Goal: Task Accomplishment & Management: Manage account settings

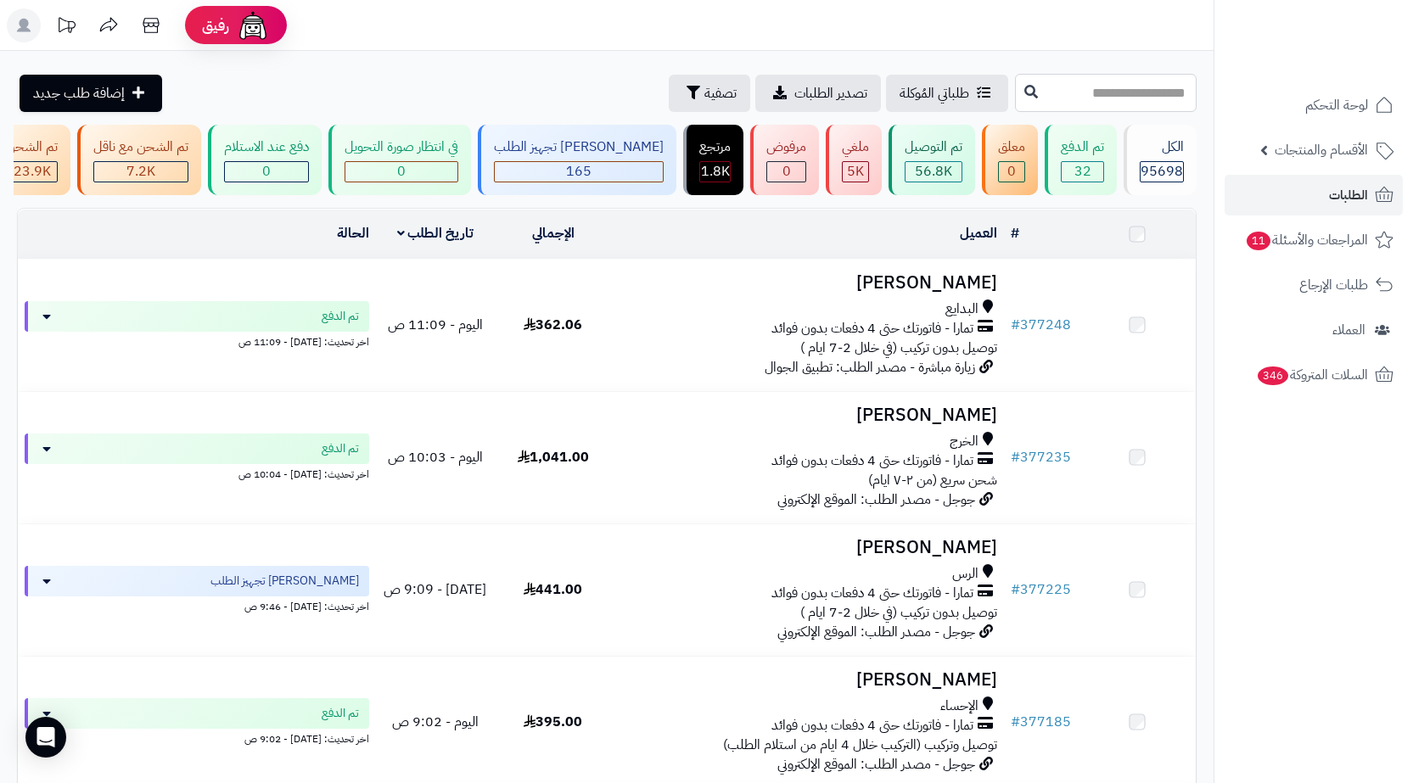
drag, startPoint x: 0, startPoint y: 0, endPoint x: 1184, endPoint y: 87, distance: 1187.0
click at [1184, 87] on input "text" at bounding box center [1106, 93] width 182 height 38
paste input "******"
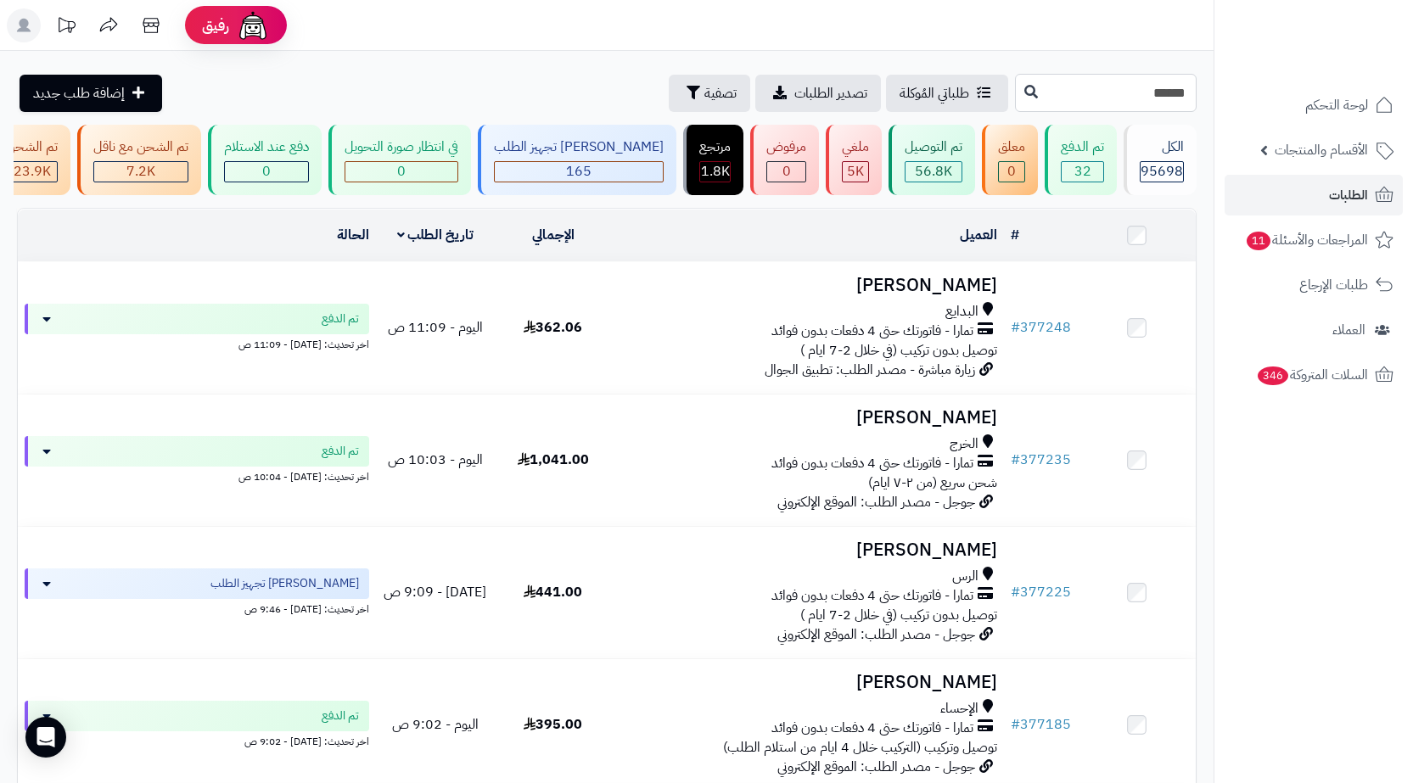
type input "******"
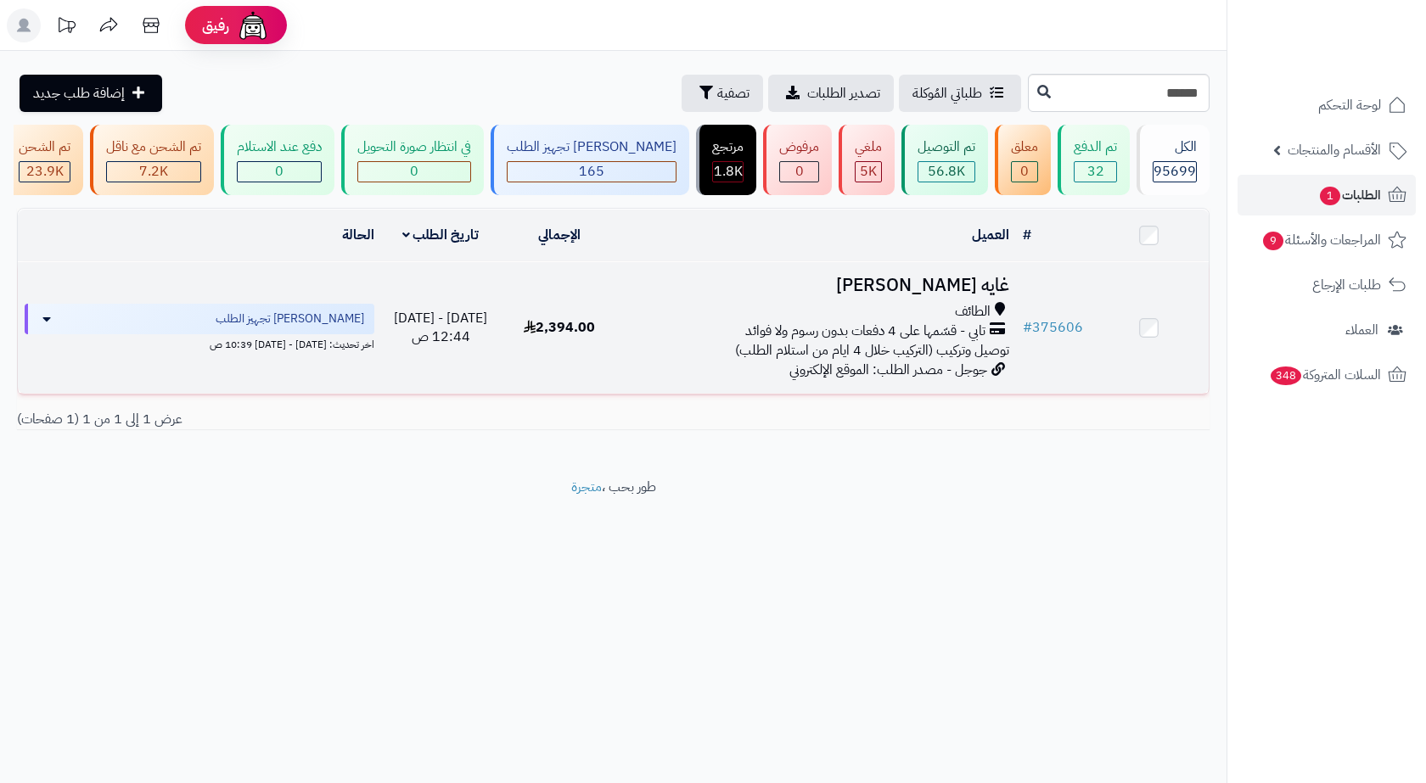
click at [883, 322] on div "الطائف" at bounding box center [817, 312] width 383 height 20
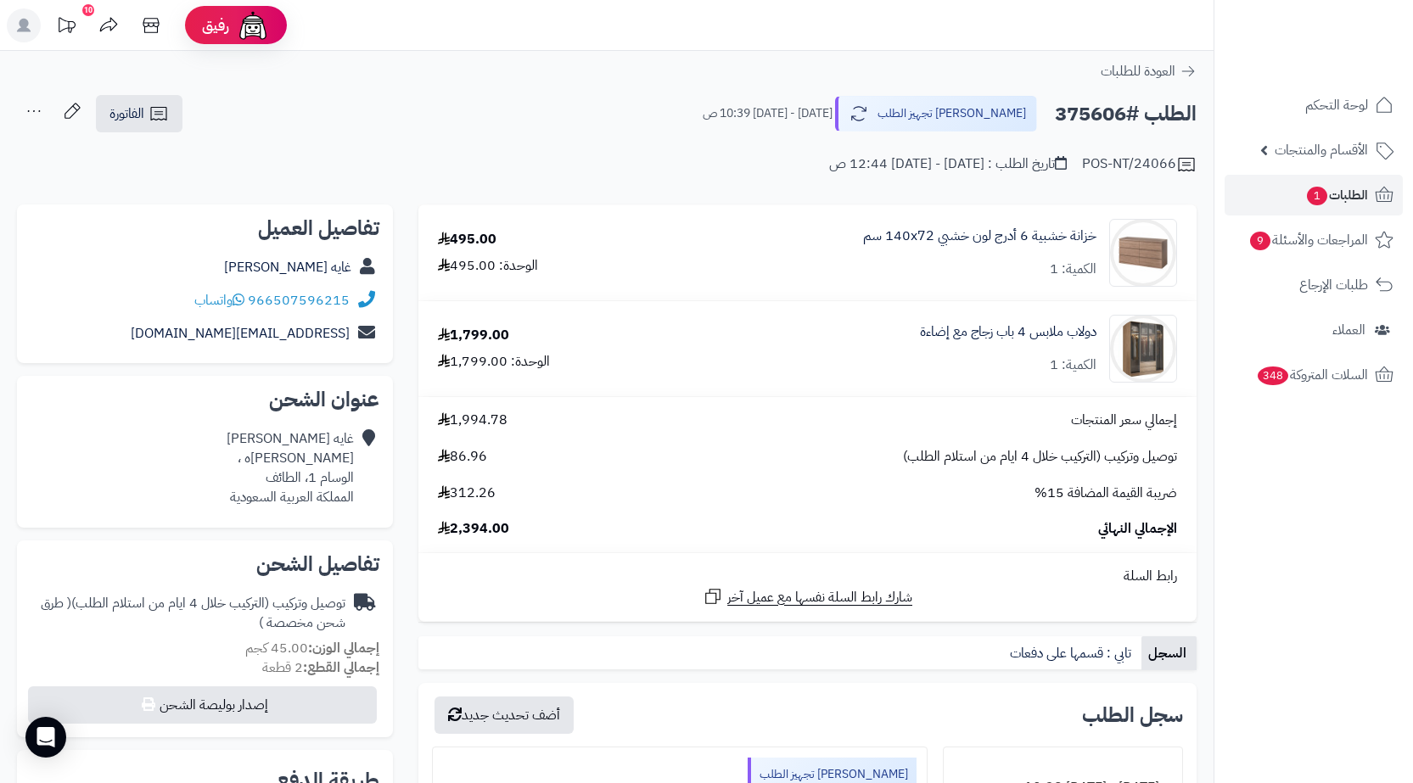
click at [1096, 111] on h2 "الطلب #375606" at bounding box center [1126, 114] width 142 height 35
copy h2 "375606"
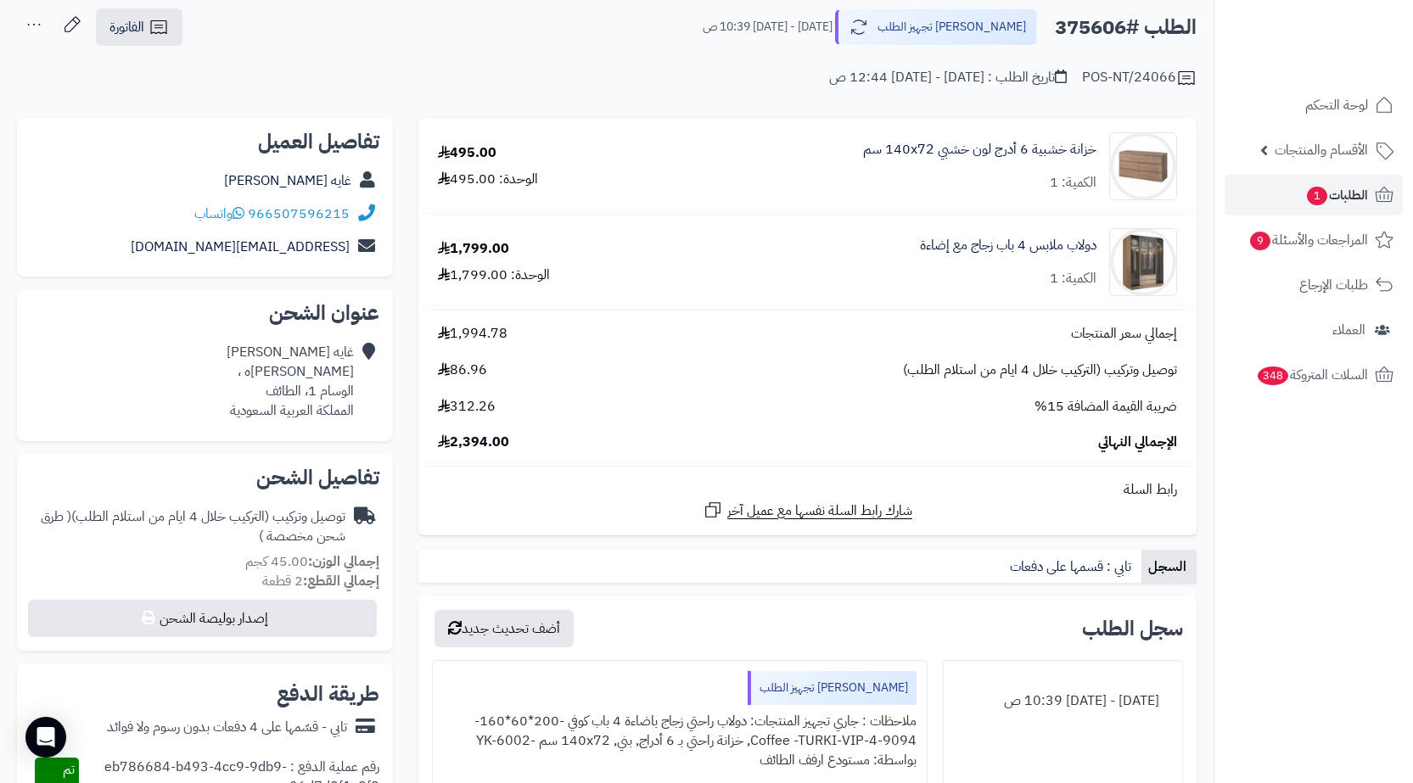
scroll to position [85, 0]
click at [155, 35] on icon at bounding box center [158, 29] width 16 height 14
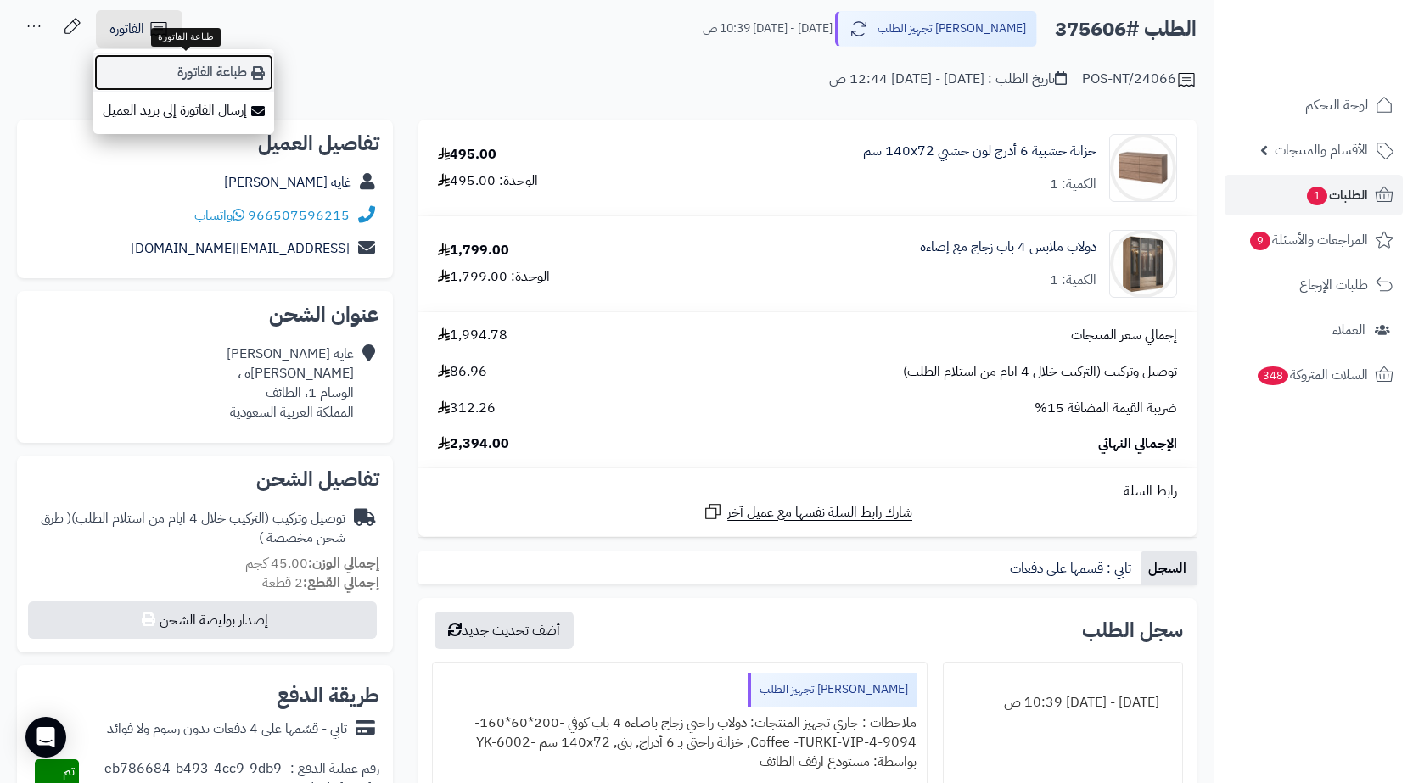
click at [188, 78] on link "طباعة الفاتورة" at bounding box center [183, 72] width 181 height 38
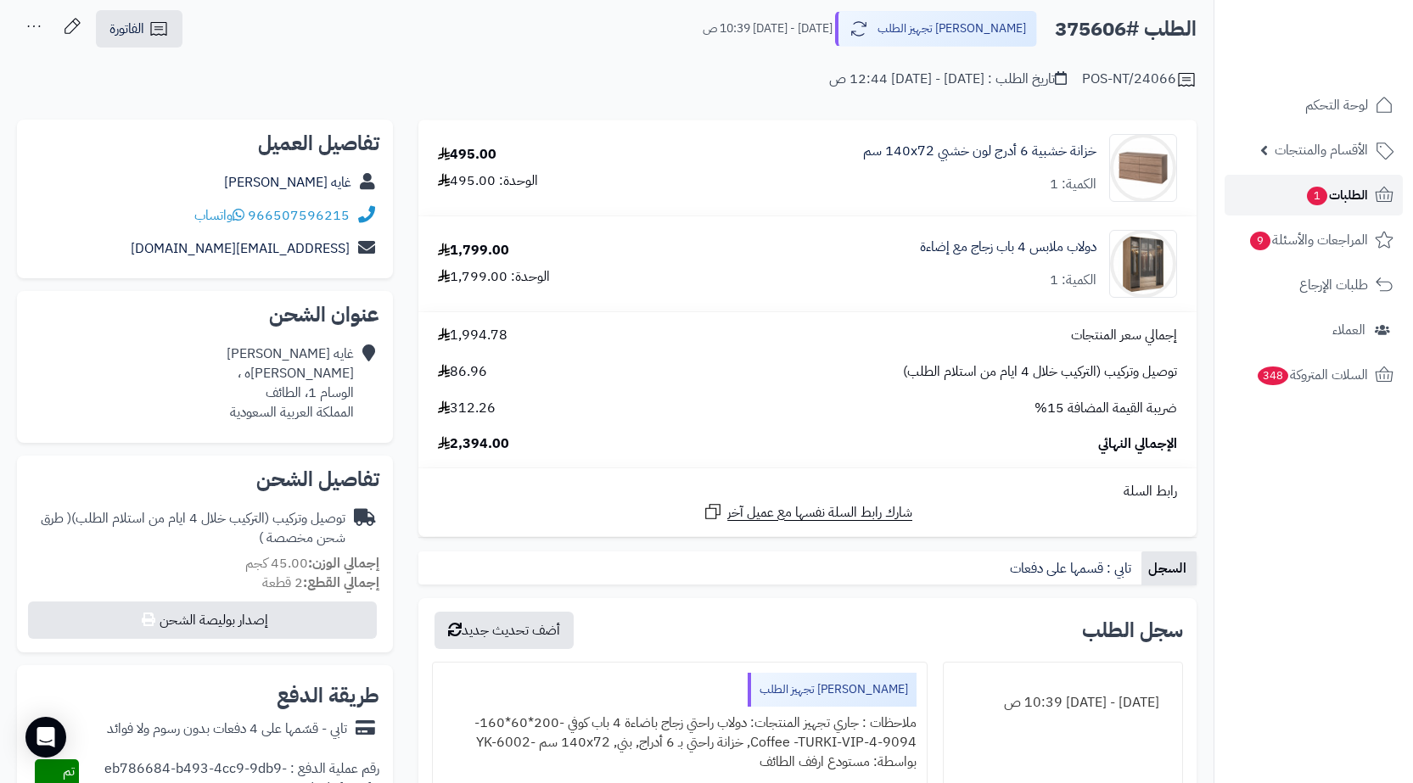
click at [1286, 212] on link "الطلبات 1" at bounding box center [1314, 195] width 178 height 41
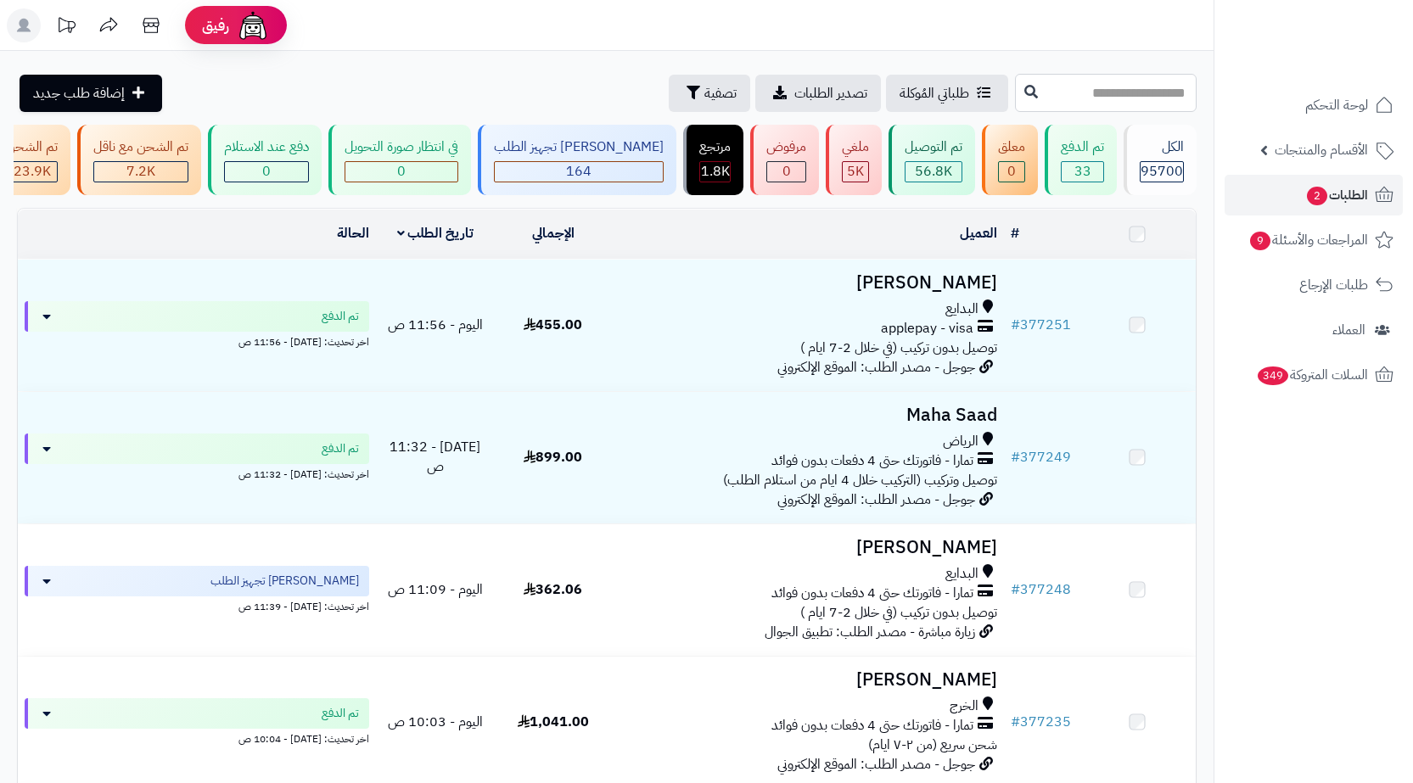
drag, startPoint x: 0, startPoint y: 0, endPoint x: 1057, endPoint y: 85, distance: 1060.0
click at [1057, 85] on input "text" at bounding box center [1106, 93] width 182 height 38
paste input "******"
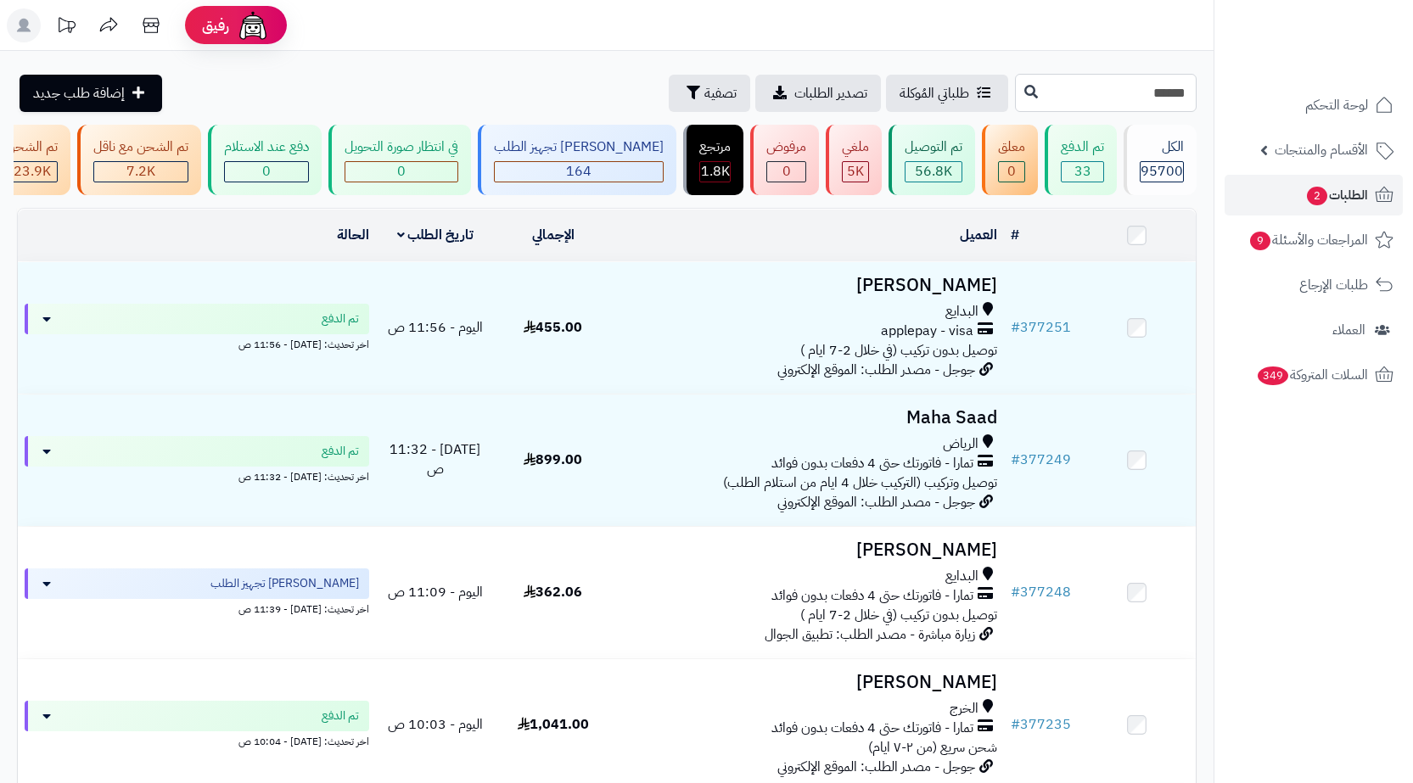
type input "******"
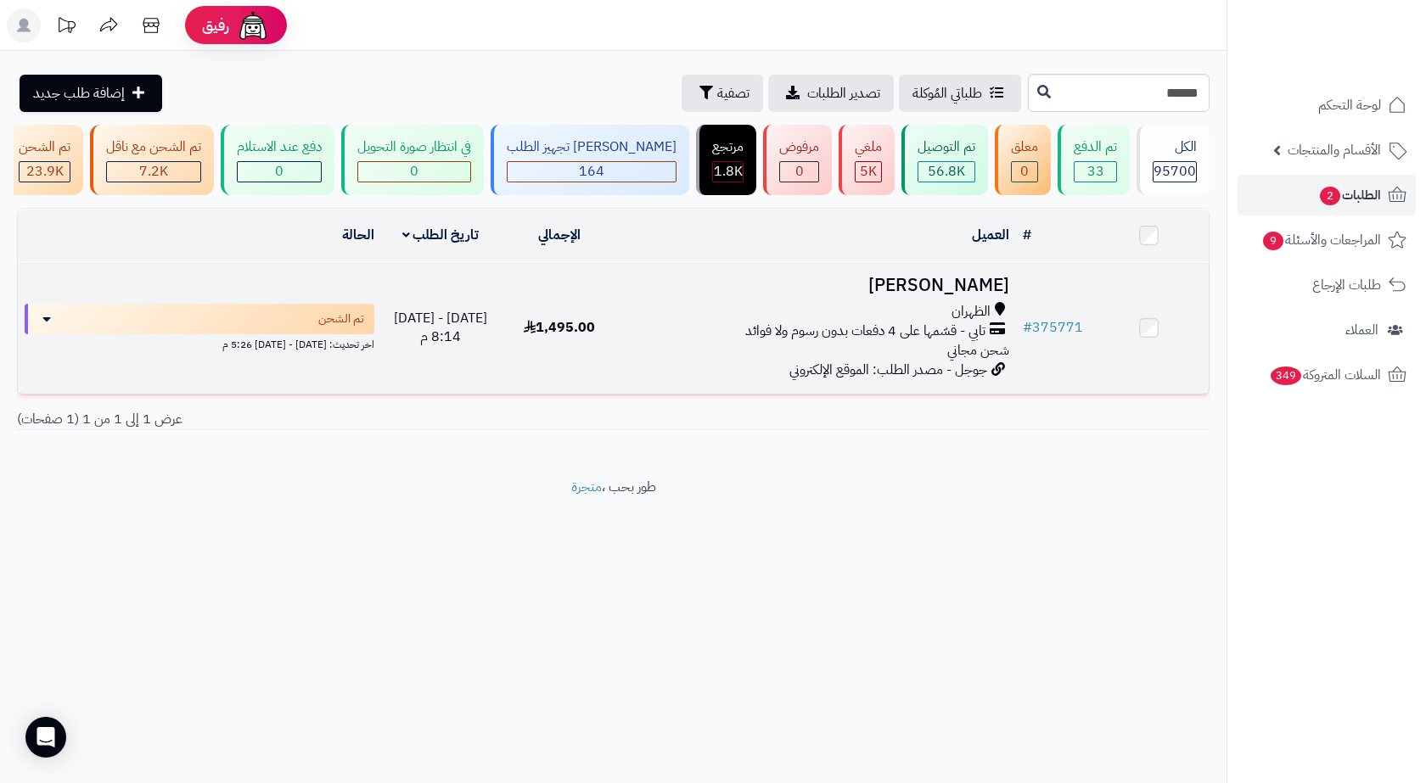
click at [928, 317] on div "الظهران" at bounding box center [817, 312] width 383 height 20
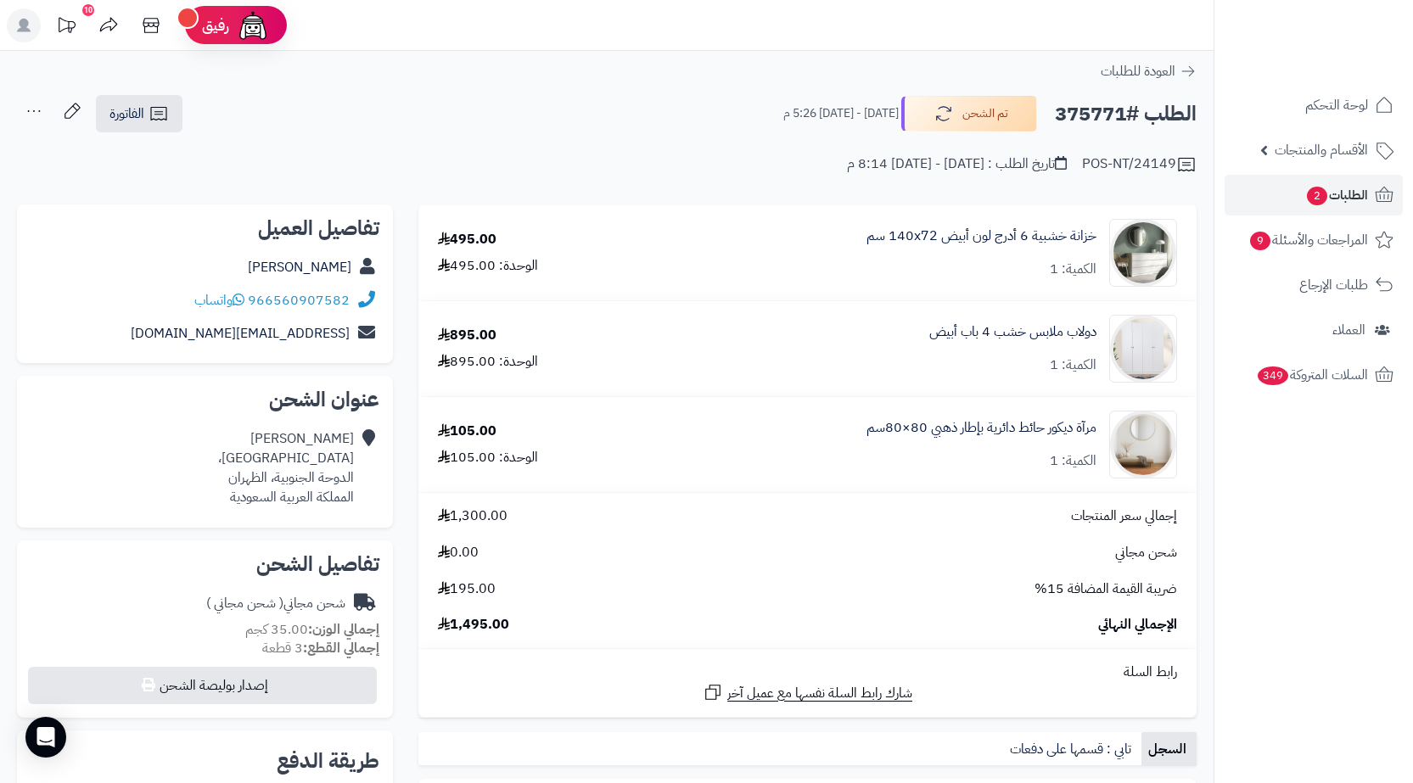
click at [1072, 113] on h2 "الطلب #375771" at bounding box center [1126, 114] width 142 height 35
copy h2 "375771"
click at [254, 479] on div "[PERSON_NAME] [GEOGRAPHIC_DATA]، [GEOGRAPHIC_DATA]، الظهران المملكة العربية الس…" at bounding box center [286, 467] width 136 height 77
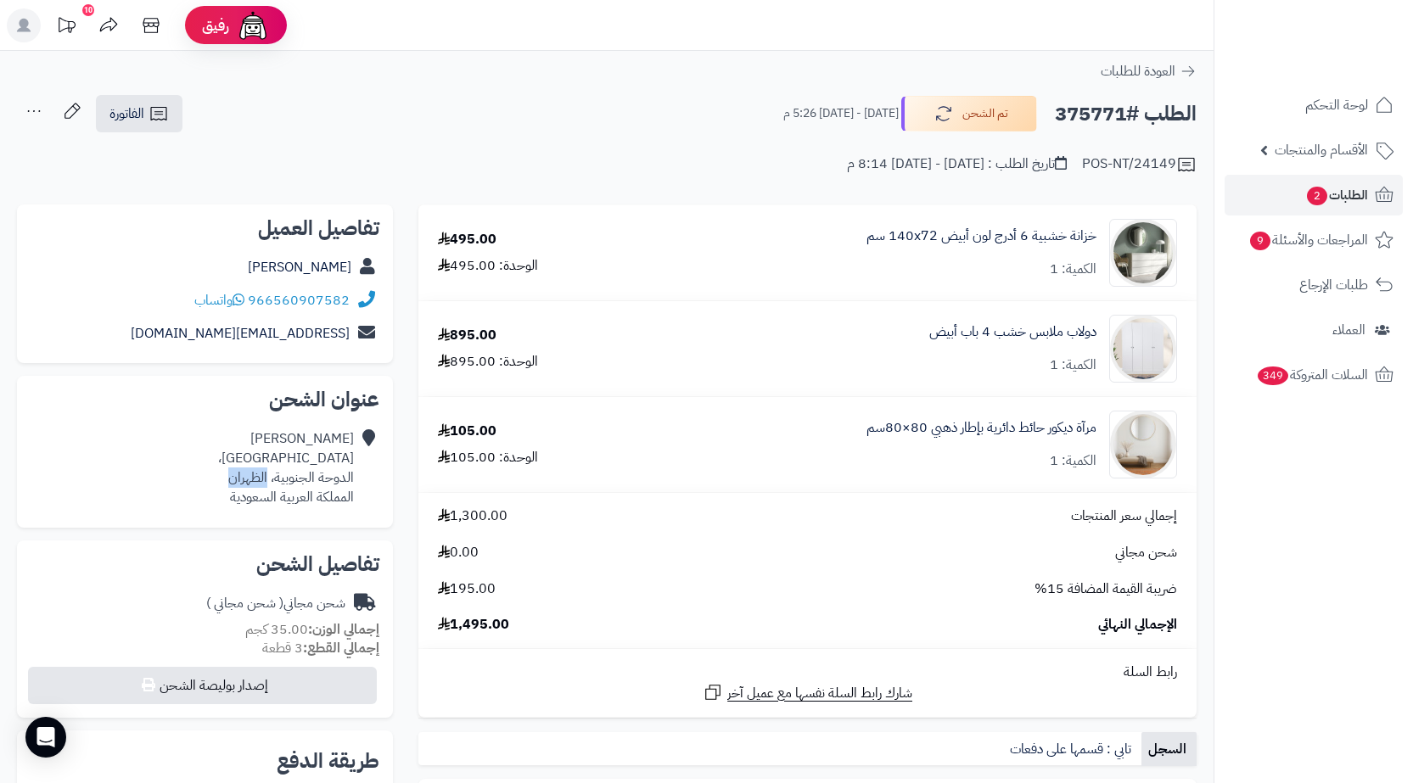
click at [254, 479] on div "[PERSON_NAME] [GEOGRAPHIC_DATA]، [GEOGRAPHIC_DATA]، الظهران المملكة العربية الس…" at bounding box center [286, 467] width 136 height 77
copy div "الظهران"
click at [160, 124] on icon at bounding box center [159, 114] width 20 height 20
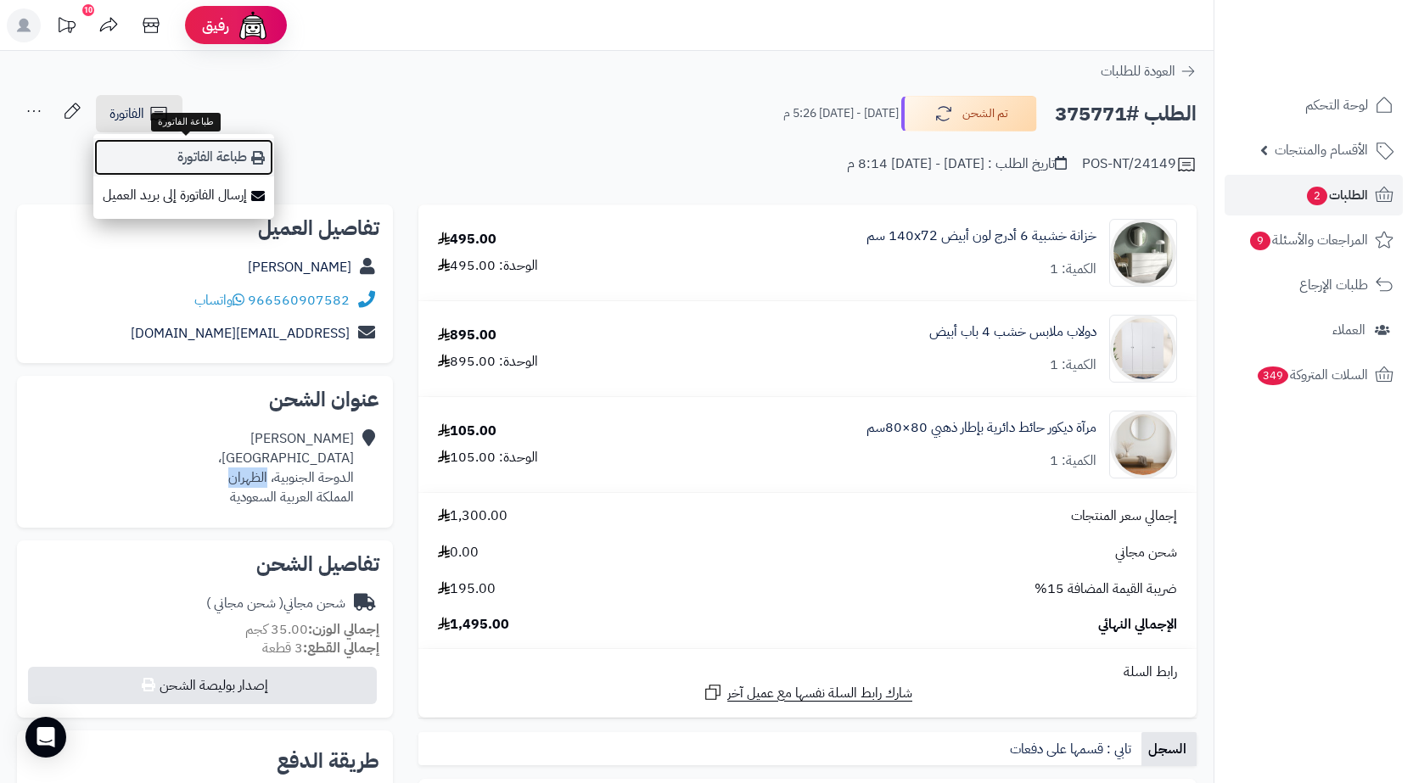
click at [226, 171] on link "طباعة الفاتورة" at bounding box center [183, 157] width 181 height 38
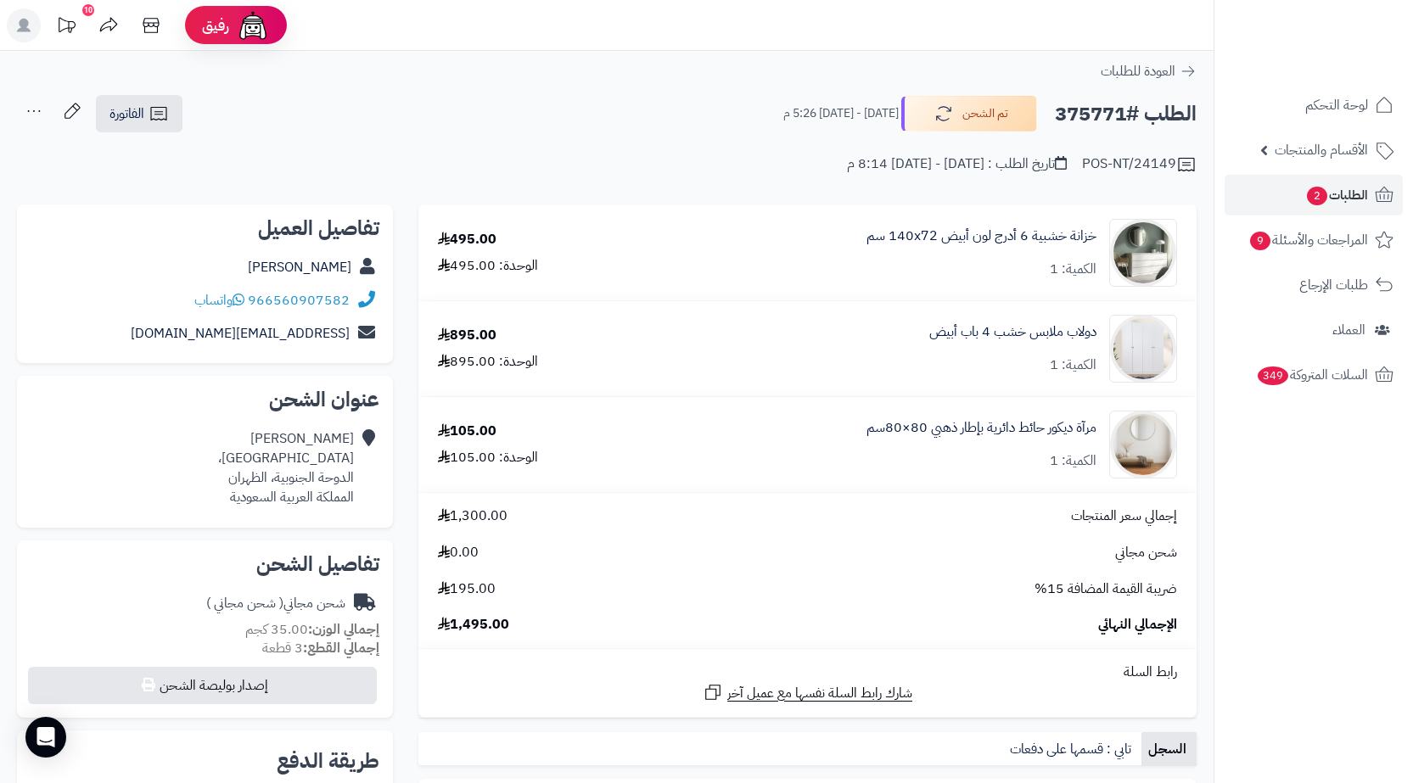
click at [1082, 103] on h2 "الطلب #375771" at bounding box center [1126, 114] width 142 height 35
copy h2 "375771"
